Goal: Information Seeking & Learning: Compare options

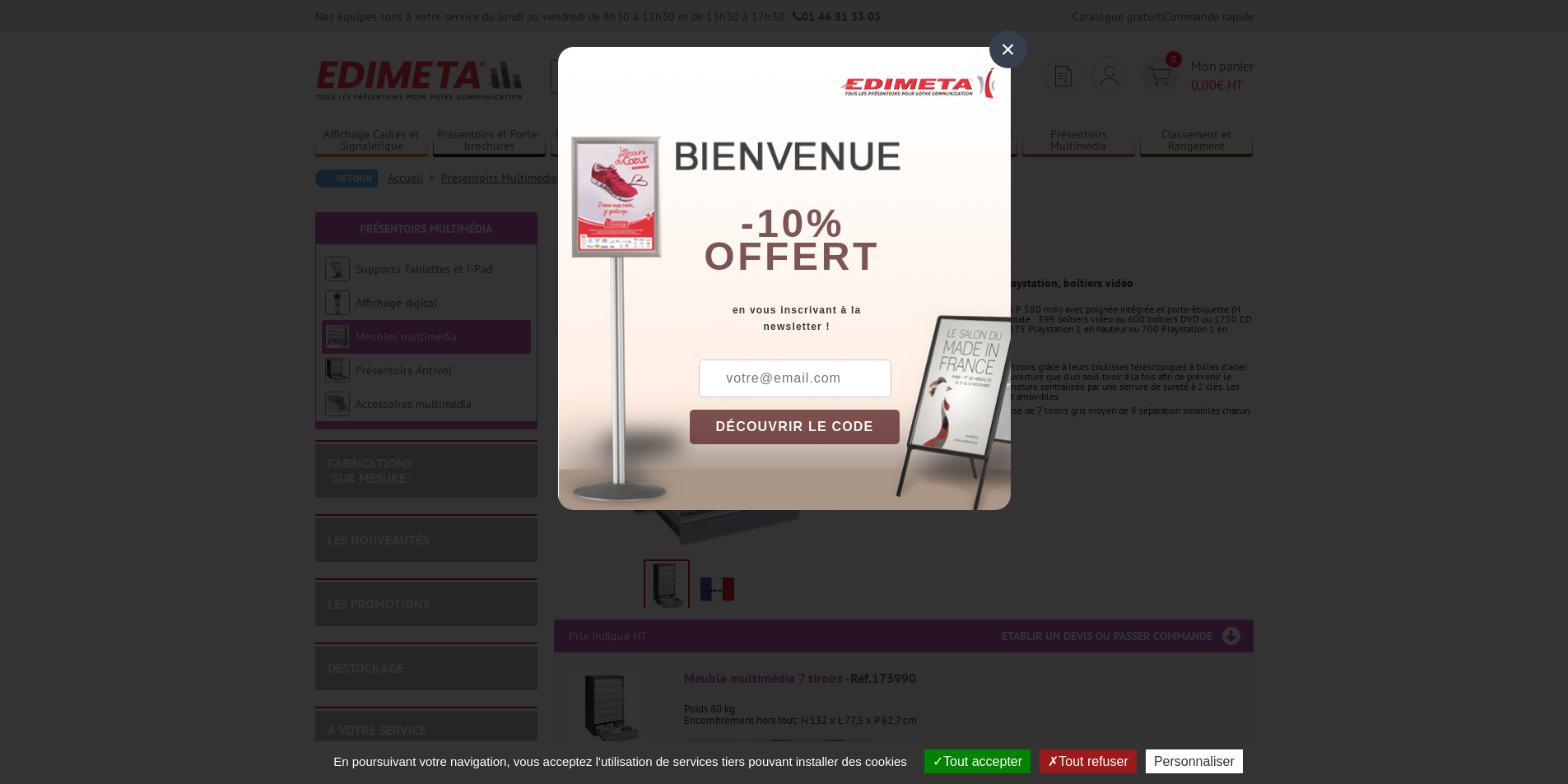
click at [998, 51] on div "×" at bounding box center [1008, 49] width 38 height 38
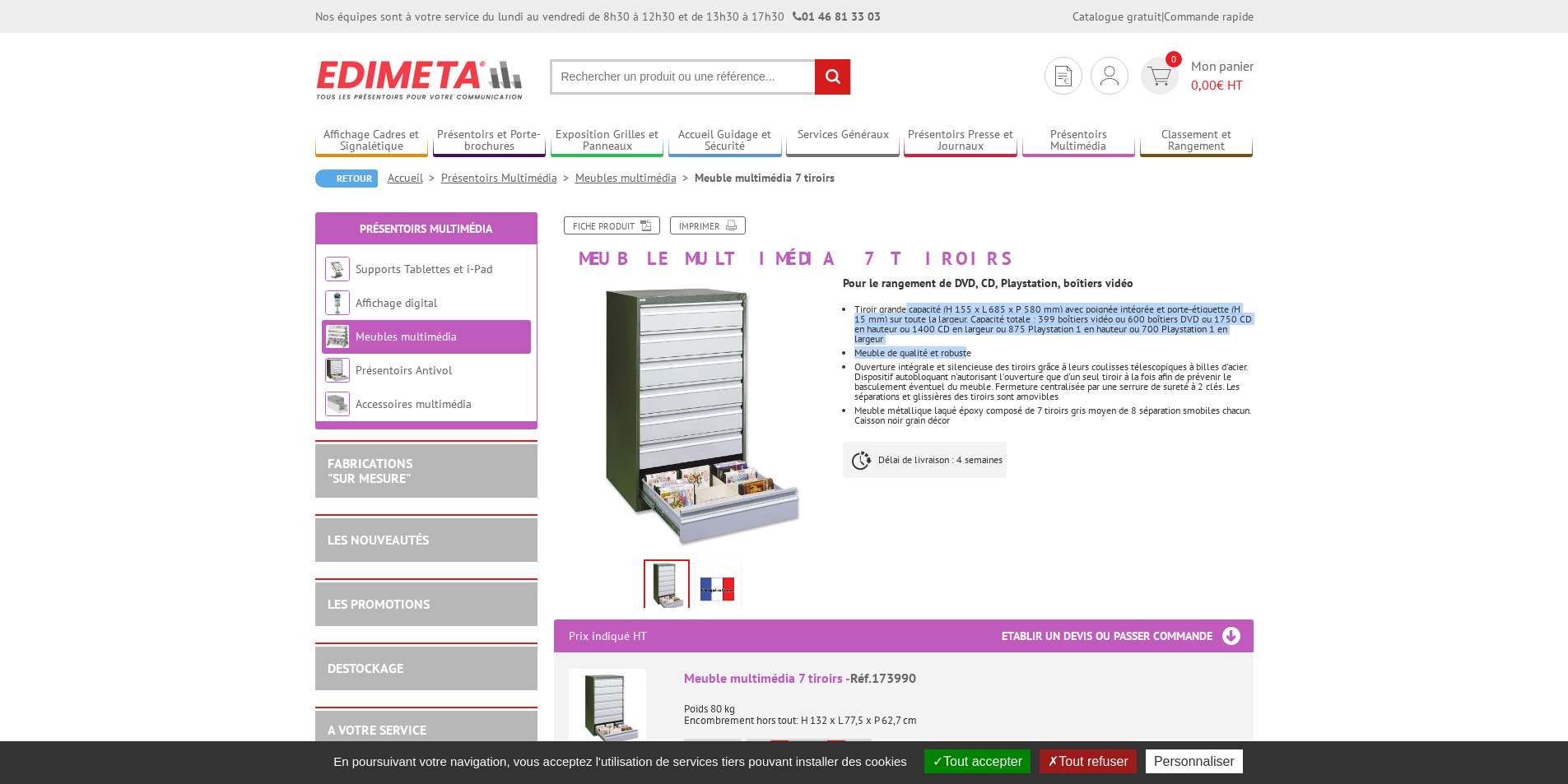
drag, startPoint x: 907, startPoint y: 308, endPoint x: 971, endPoint y: 349, distance: 76.0
click at [971, 349] on ul "Tiroir grande capacité (H 155 x L 685 x P 580 mm) avec poignée intégrée et port…" at bounding box center [1047, 365] width 410 height 121
click at [971, 349] on li "Meuble de qualité et robuste" at bounding box center [1053, 352] width 398 height 9
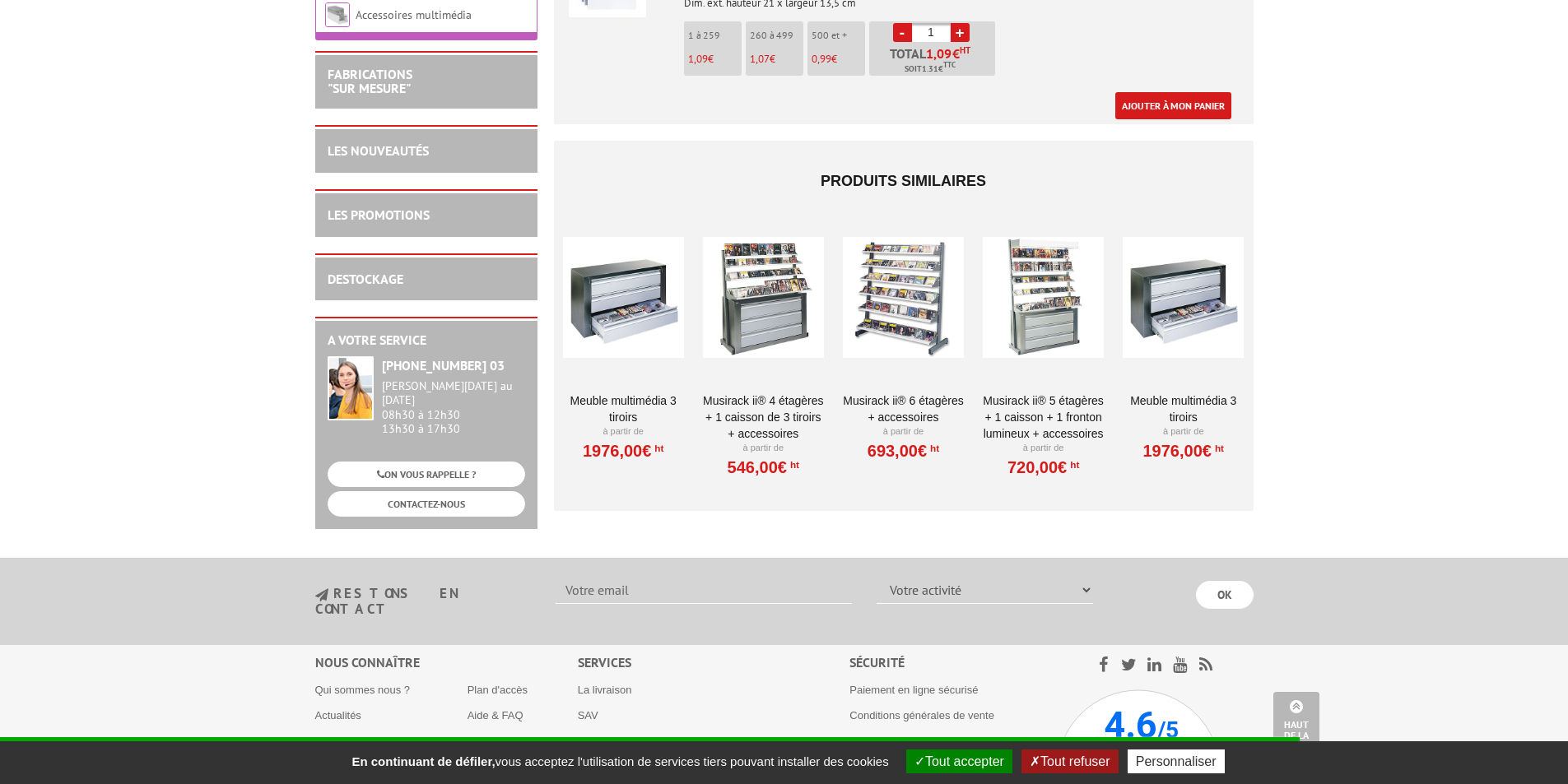
scroll to position [1564, 0]
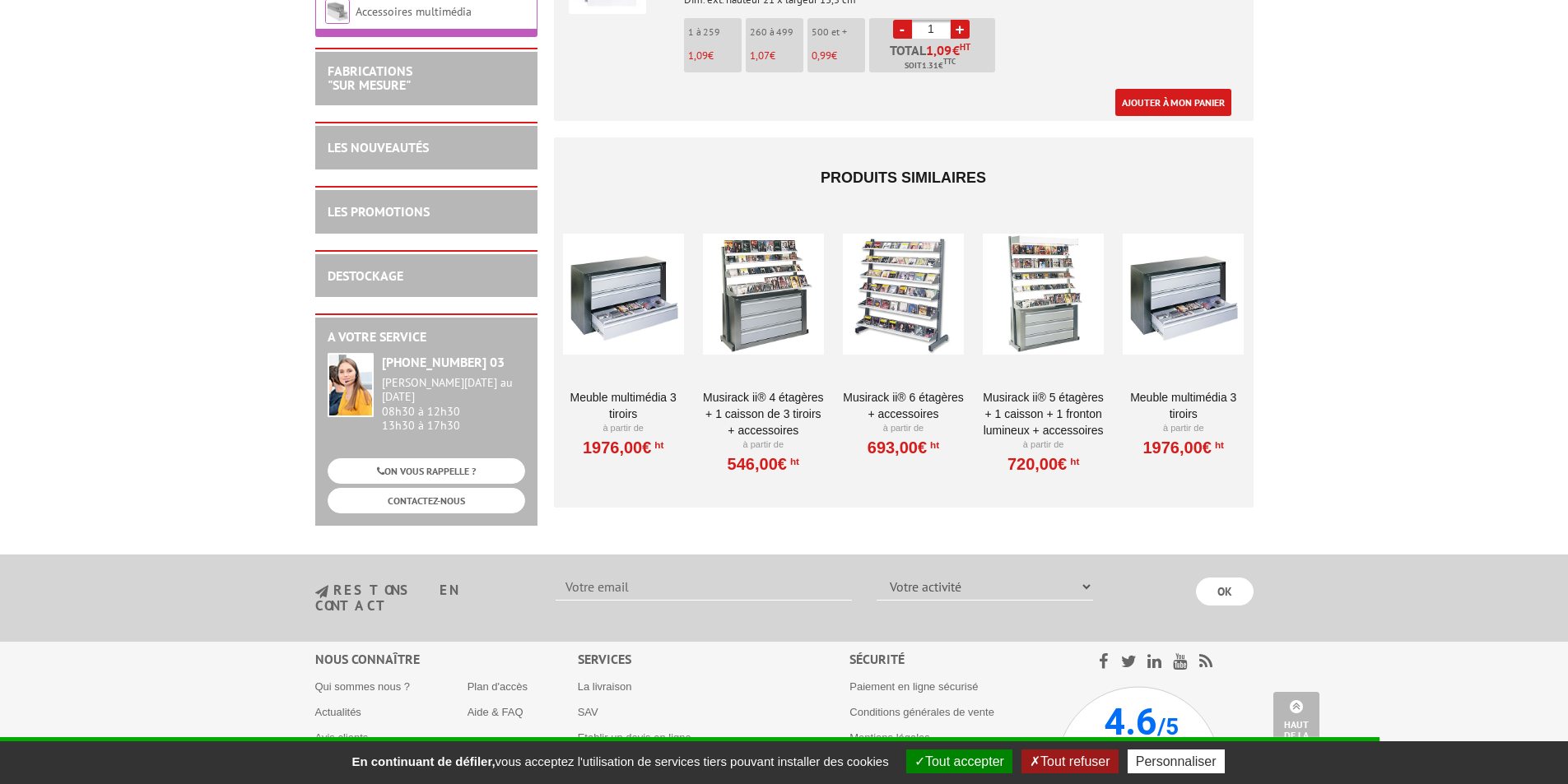
click at [781, 308] on div at bounding box center [763, 294] width 121 height 164
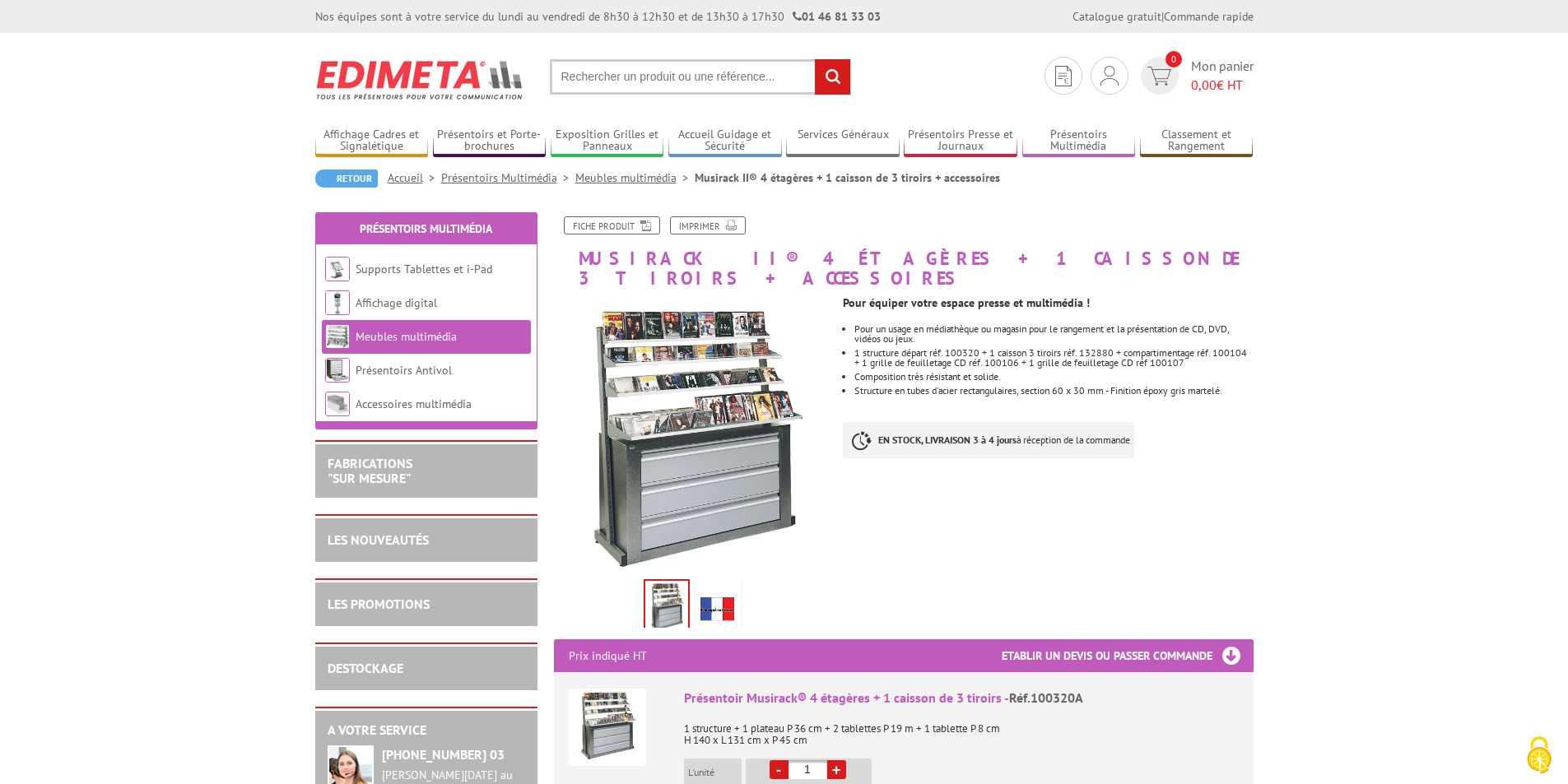
click at [707, 586] on img at bounding box center [718, 608] width 40 height 51
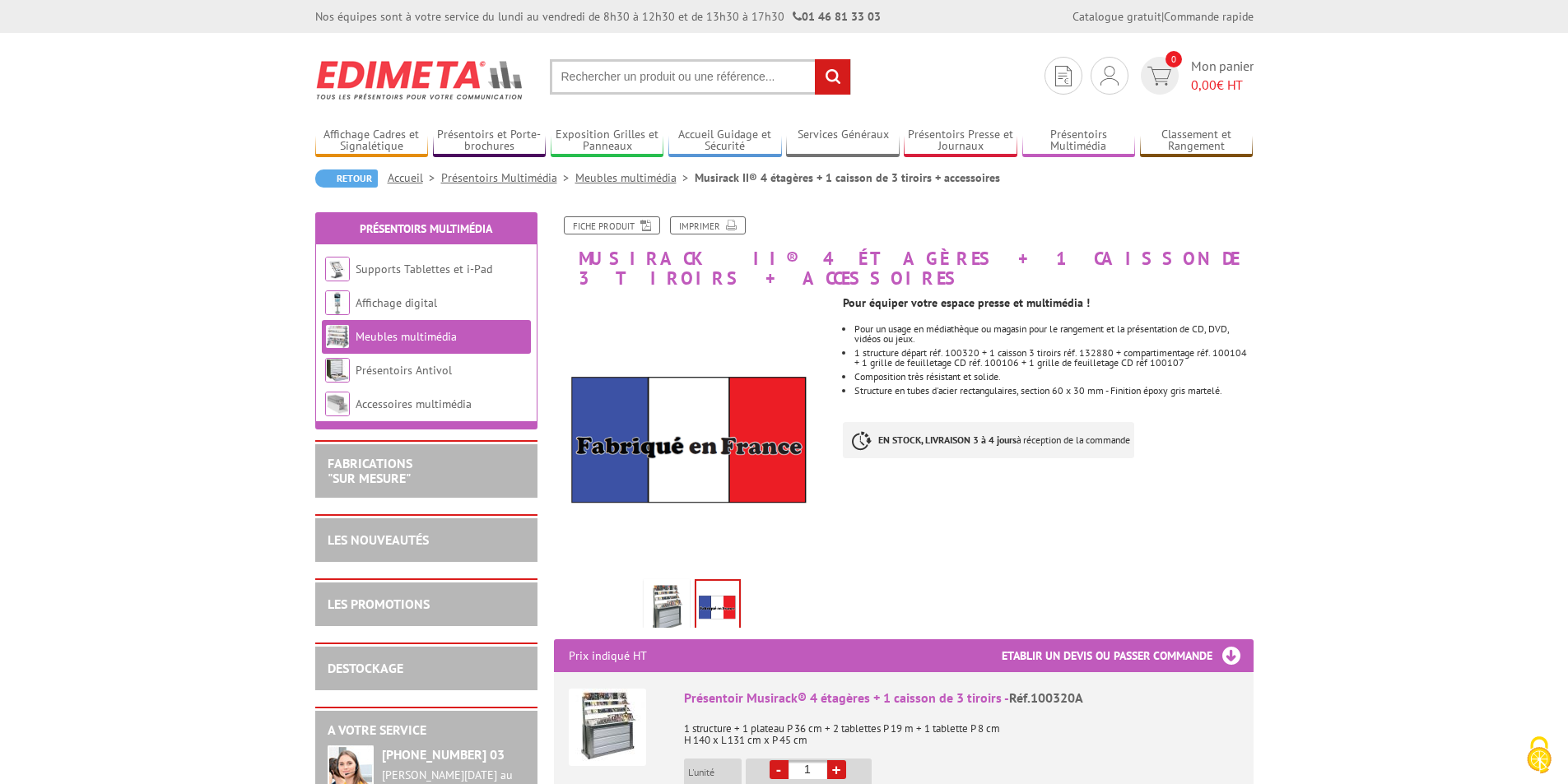
click at [685, 590] on img at bounding box center [667, 608] width 40 height 51
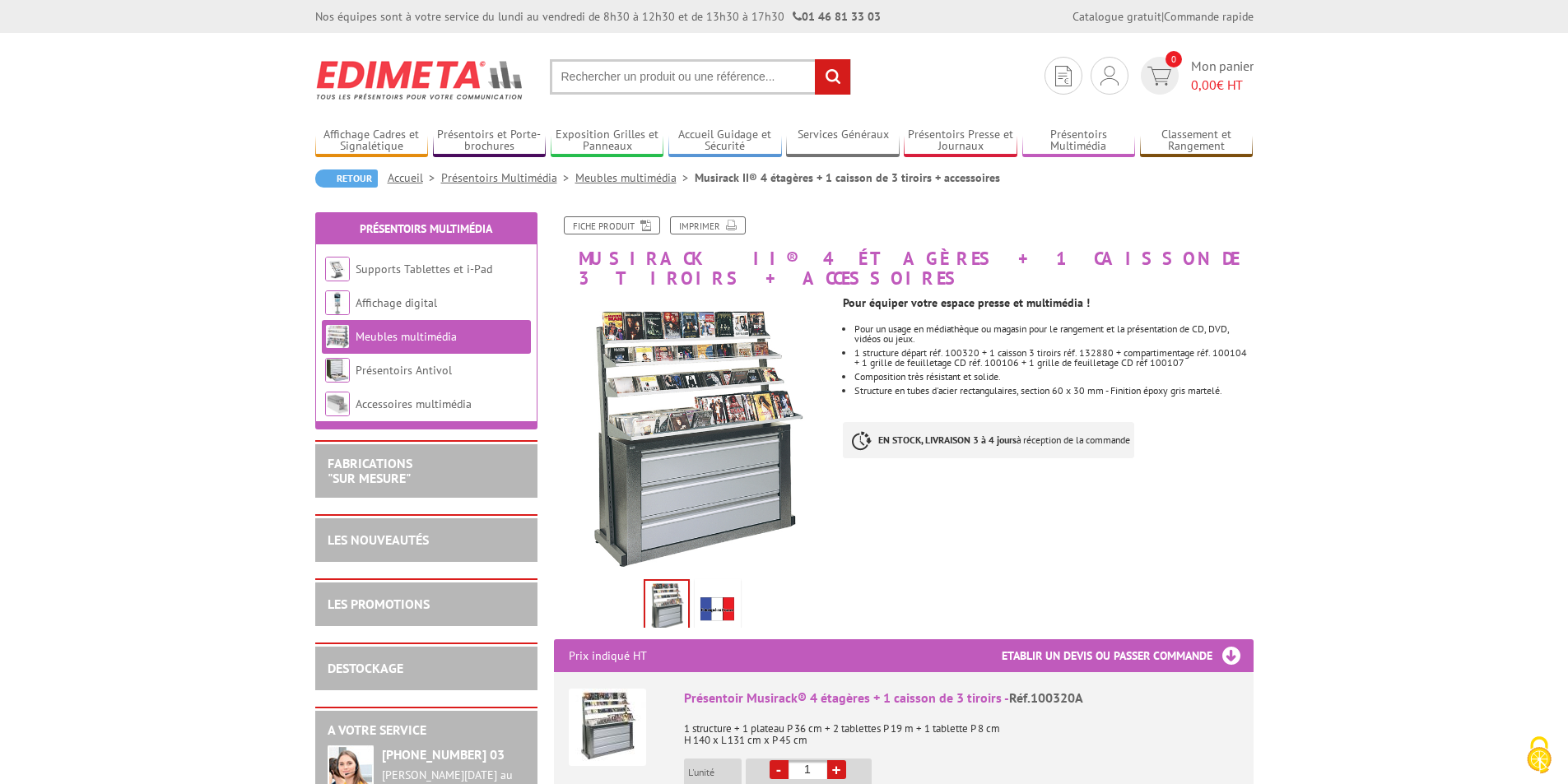
click at [613, 176] on link "Meubles multimédia" at bounding box center [634, 177] width 120 height 15
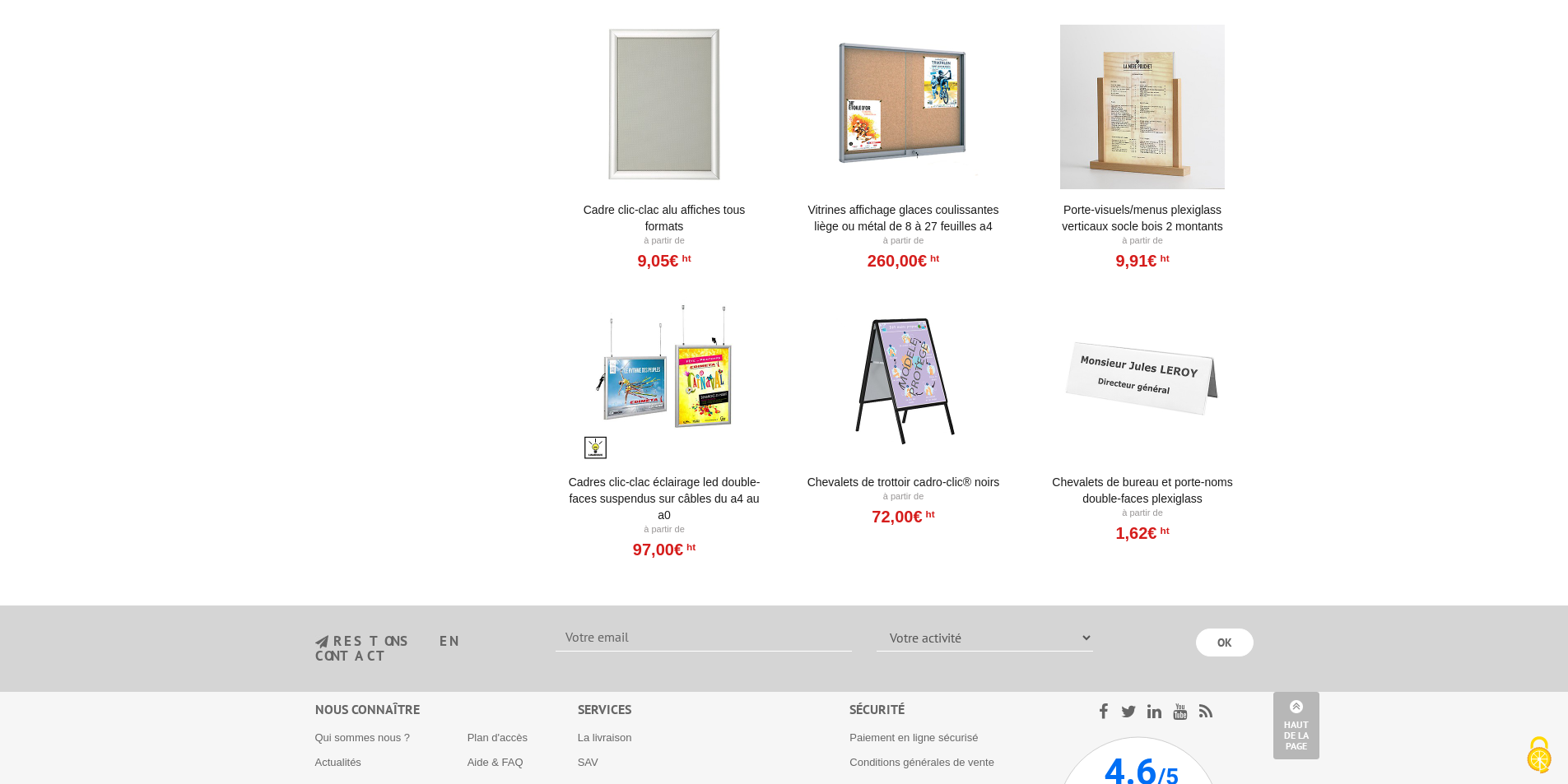
scroll to position [741, 0]
